Goal: Task Accomplishment & Management: Use online tool/utility

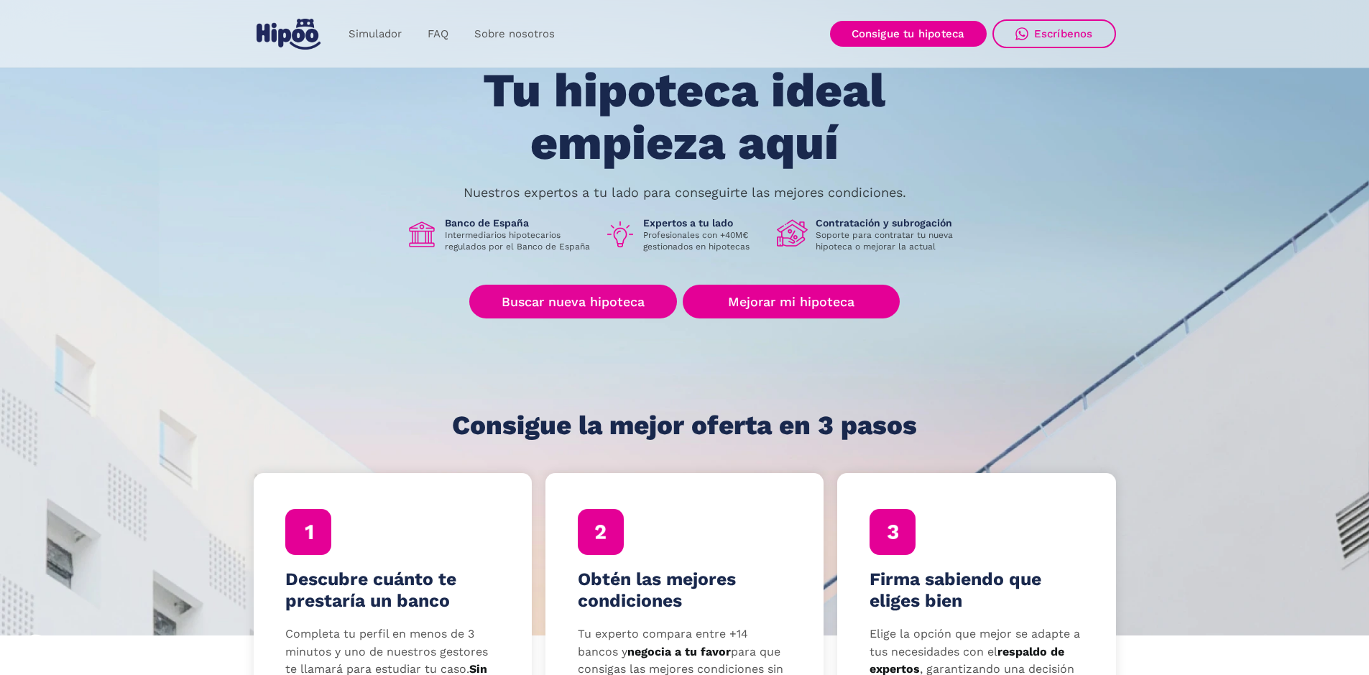
scroll to position [144, 0]
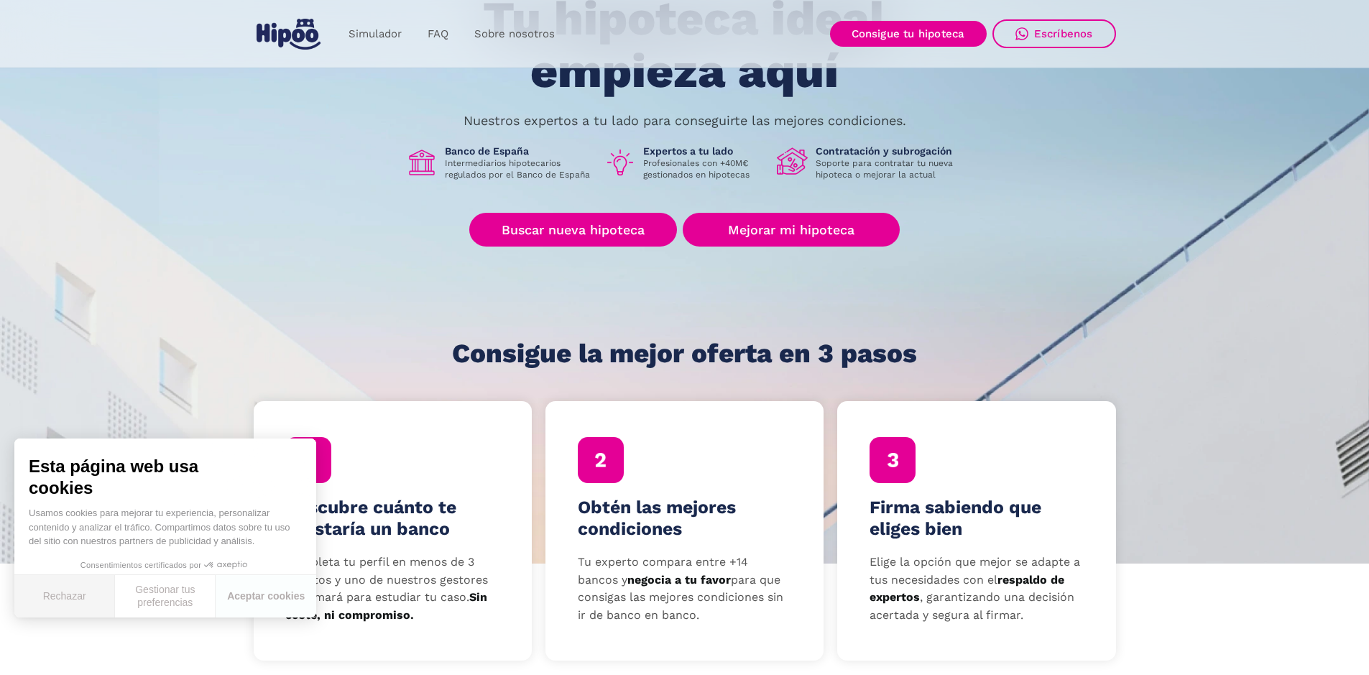
click at [79, 594] on button "Rechazar" at bounding box center [64, 596] width 101 height 42
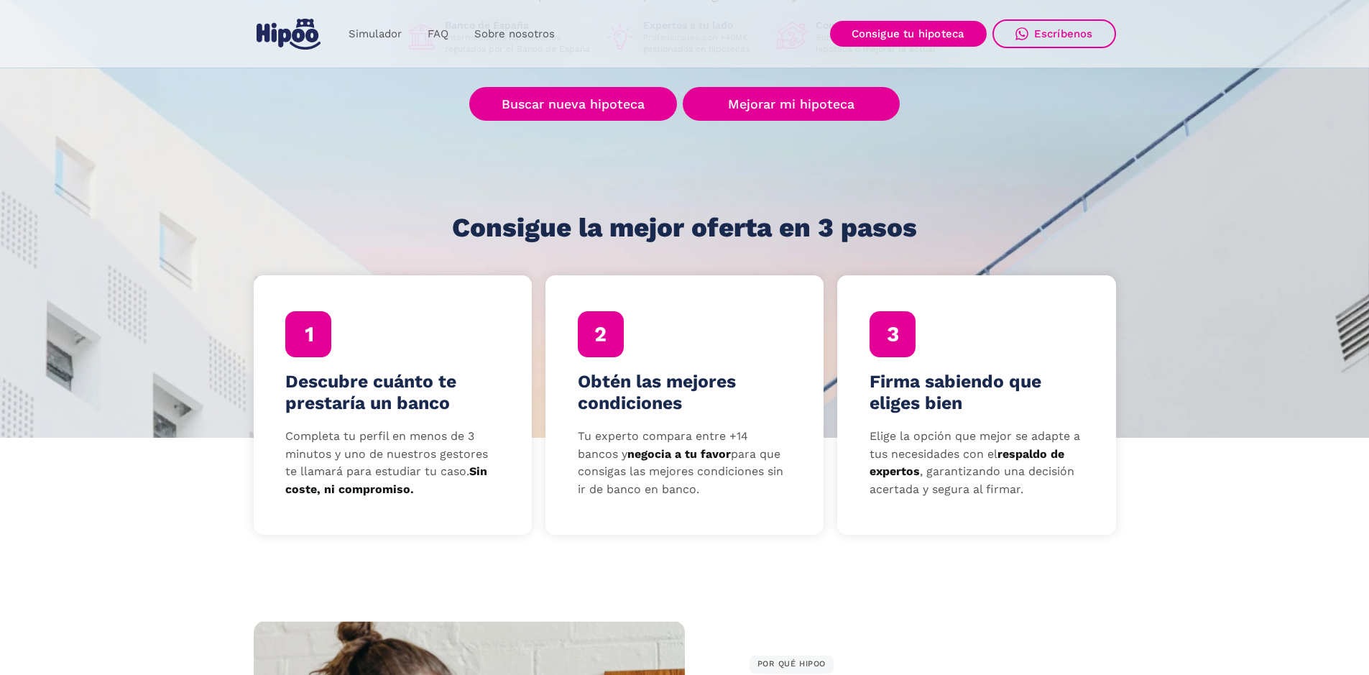
scroll to position [260, 0]
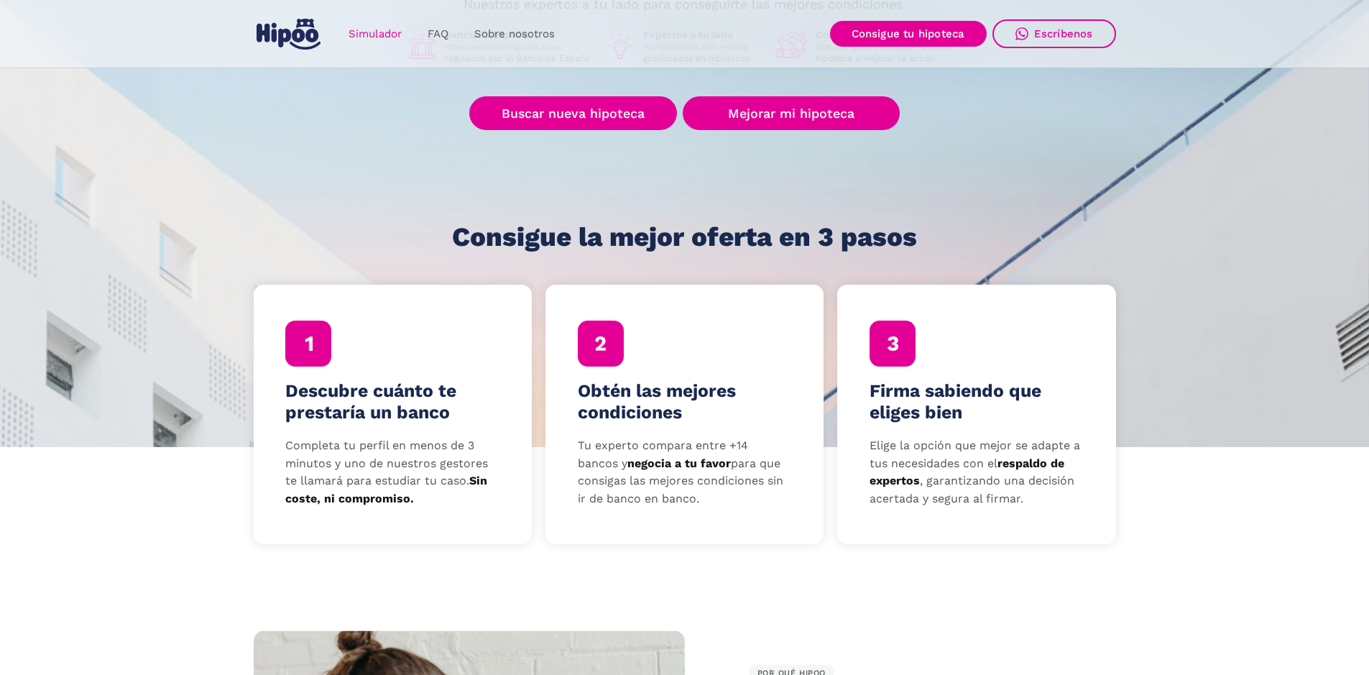
click at [379, 32] on link "Simulador" at bounding box center [375, 34] width 79 height 28
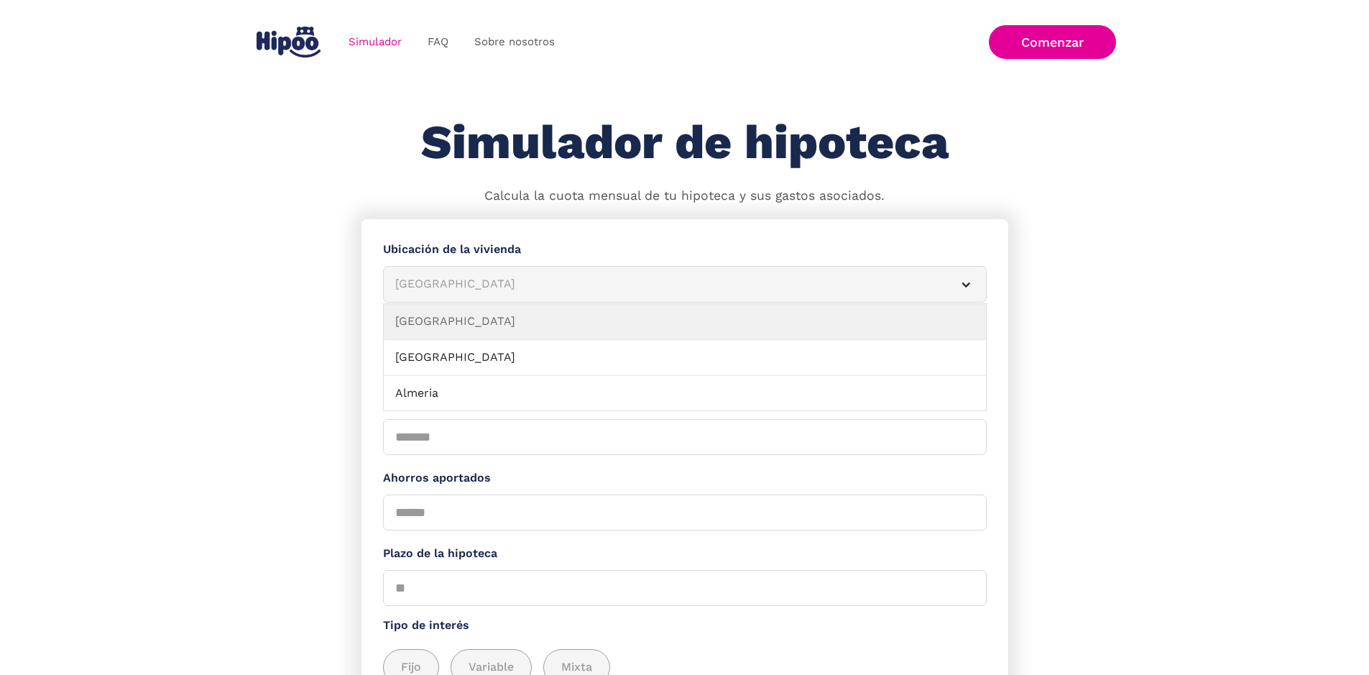
click at [960, 290] on div "Simulador Form" at bounding box center [965, 284] width 11 height 11
click at [481, 287] on div "Albacete" at bounding box center [667, 284] width 545 height 18
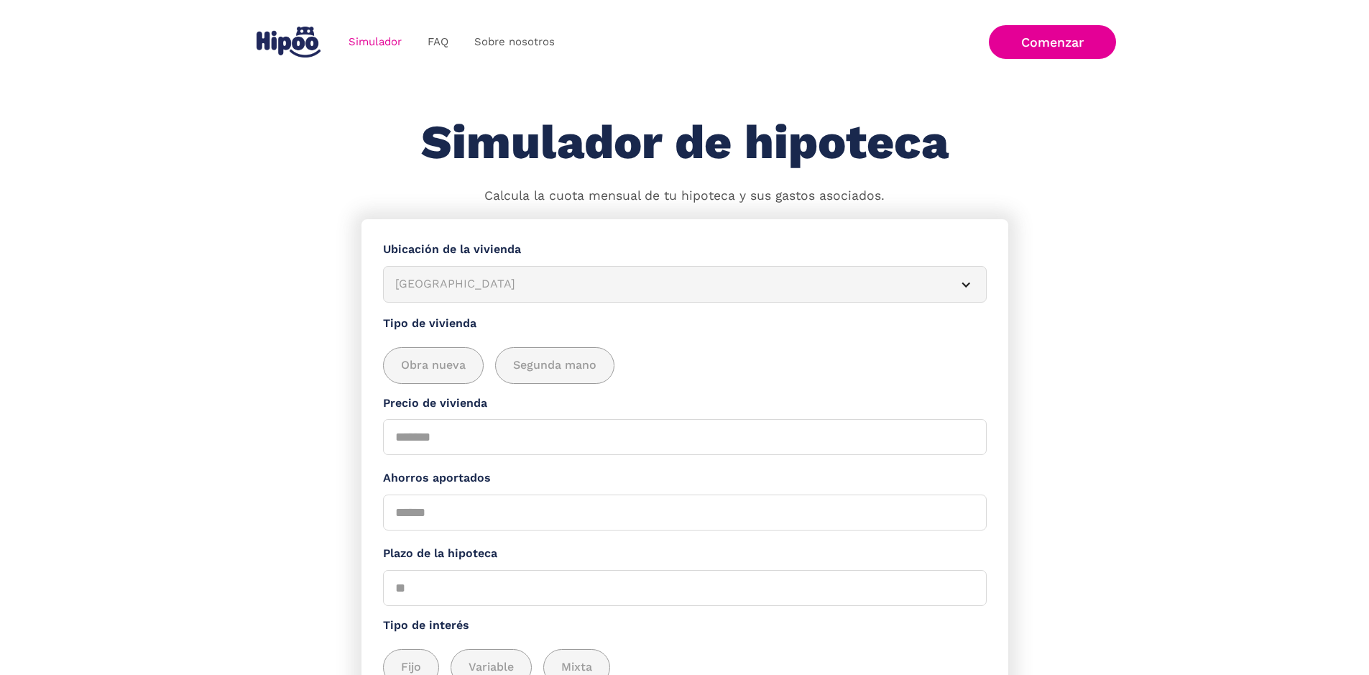
click at [662, 282] on article "Albacete" at bounding box center [685, 284] width 604 height 37
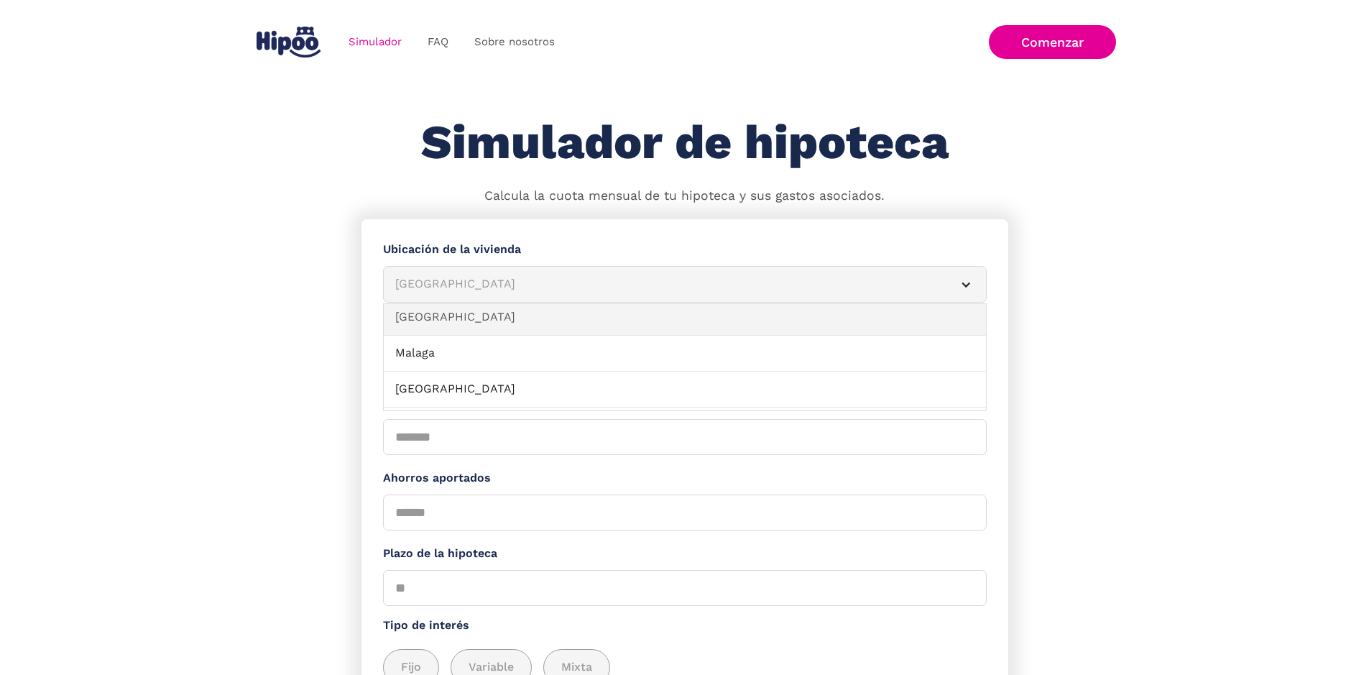
click at [427, 322] on link "Madrid" at bounding box center [685, 318] width 602 height 36
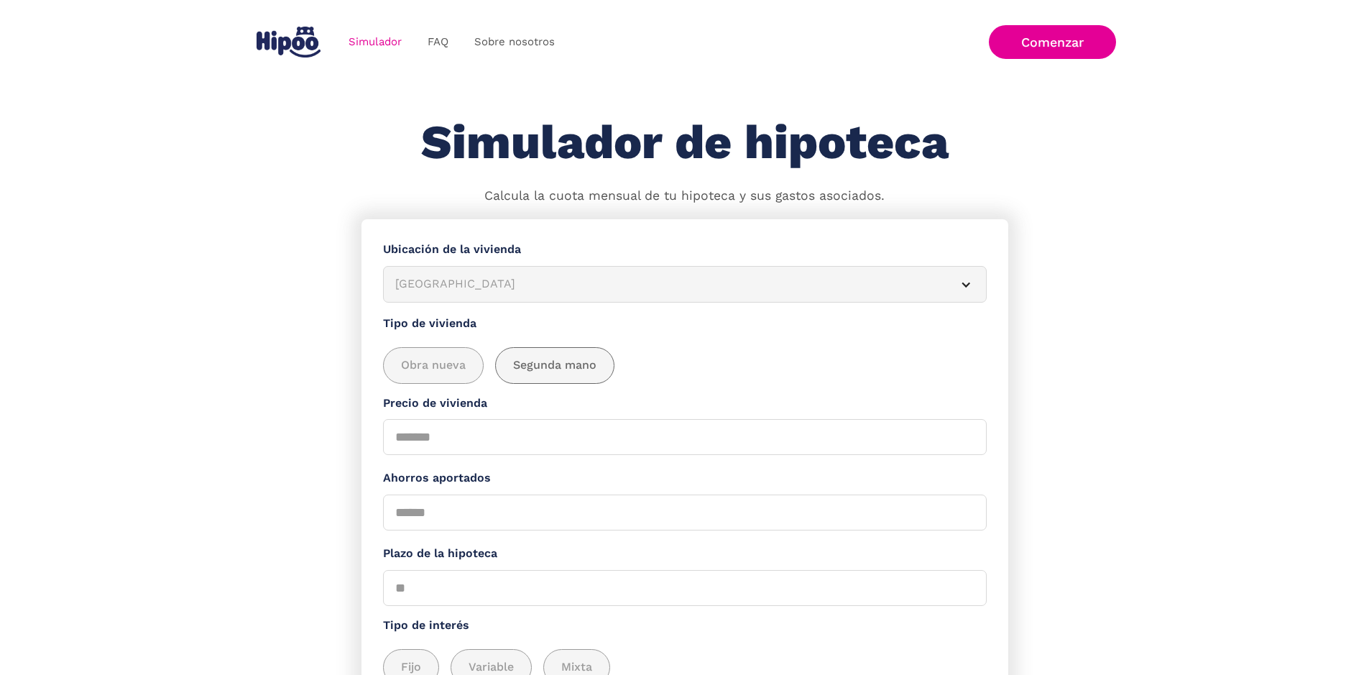
click at [580, 374] on span "Segunda mano" at bounding box center [554, 365] width 83 height 18
